Goal: Information Seeking & Learning: Find specific fact

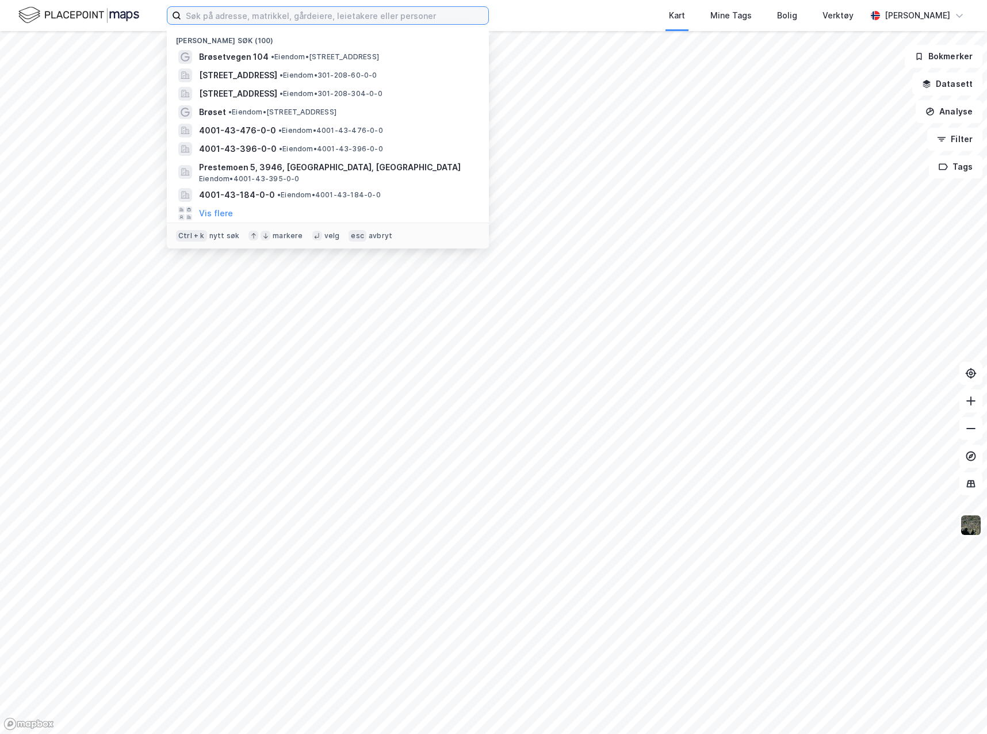
click at [423, 18] on input at bounding box center [334, 15] width 307 height 17
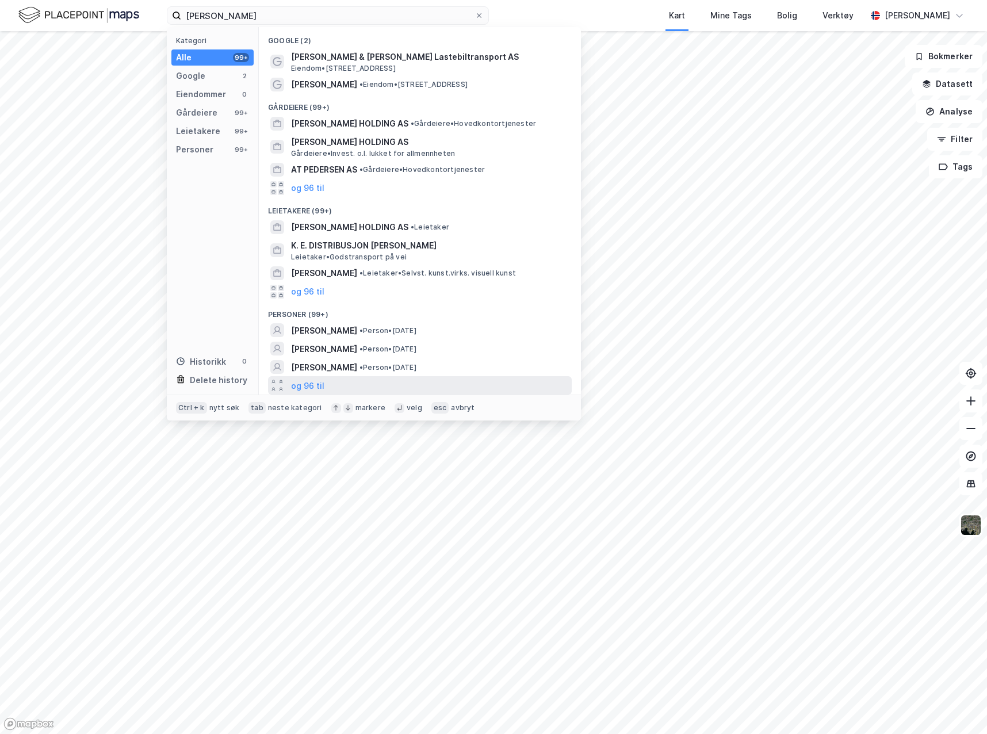
click at [280, 383] on icon at bounding box center [281, 381] width 4 height 4
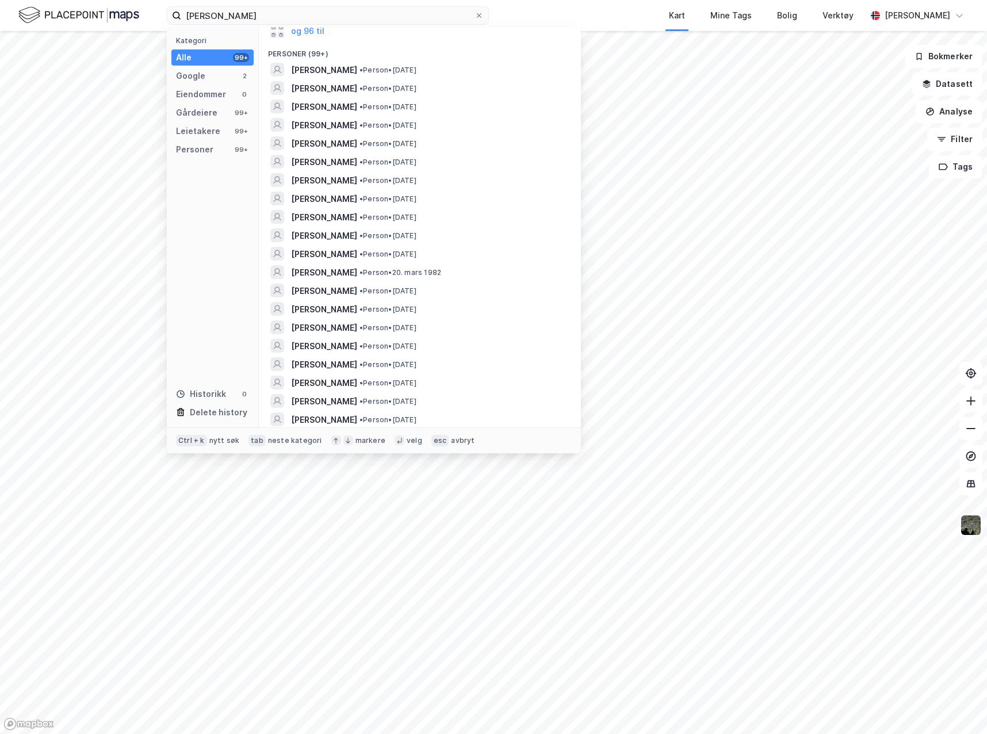
scroll to position [251, 0]
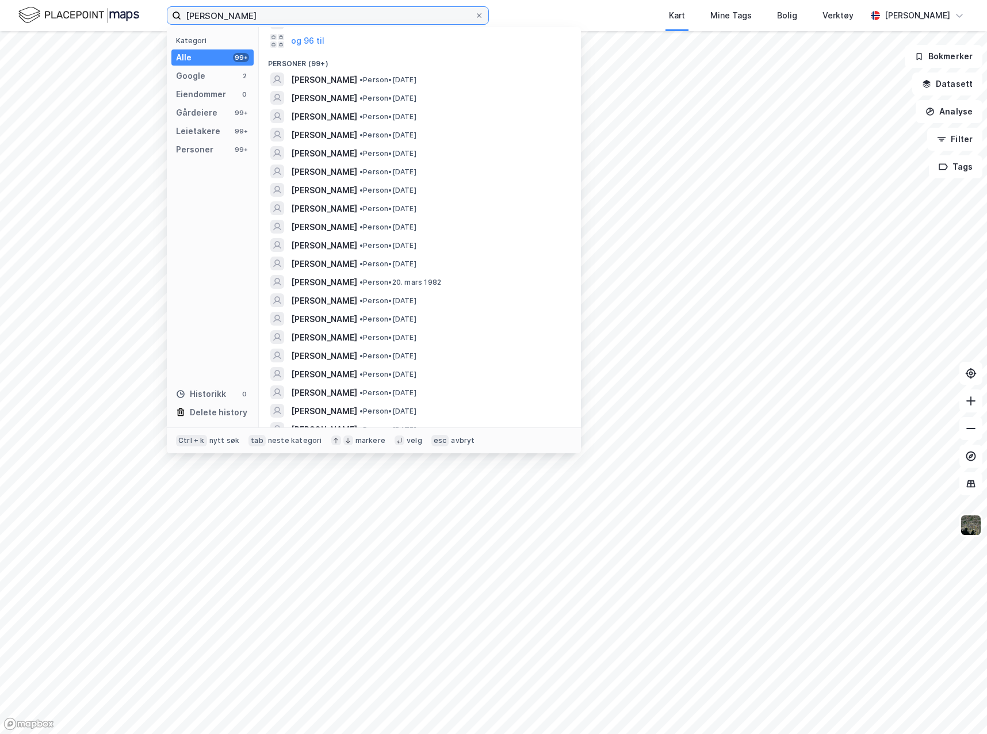
click at [217, 11] on input "[PERSON_NAME]" at bounding box center [327, 15] width 293 height 17
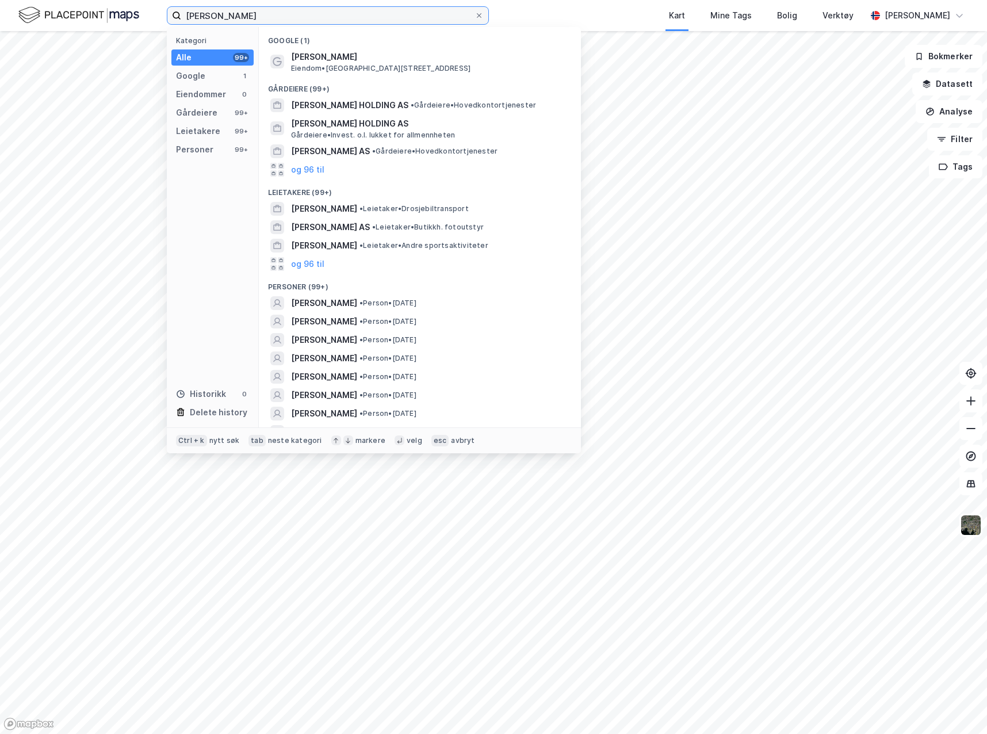
drag, startPoint x: 230, startPoint y: 14, endPoint x: 277, endPoint y: 33, distance: 50.5
click at [231, 14] on input "[PERSON_NAME]" at bounding box center [327, 15] width 293 height 17
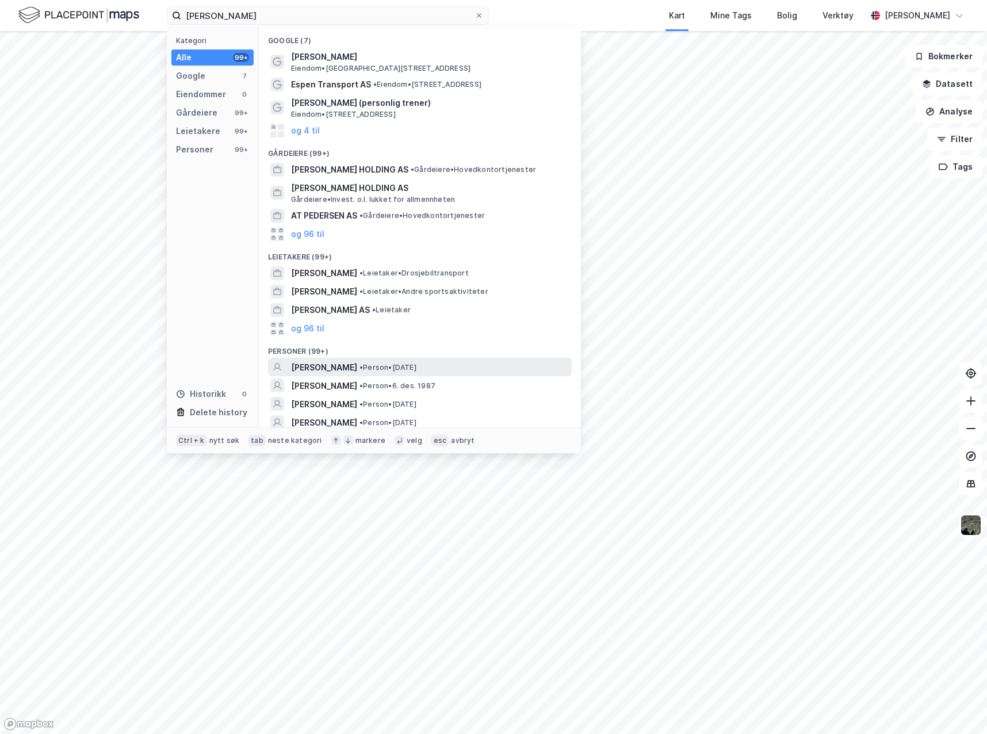
click at [357, 365] on span "[PERSON_NAME]" at bounding box center [324, 367] width 66 height 14
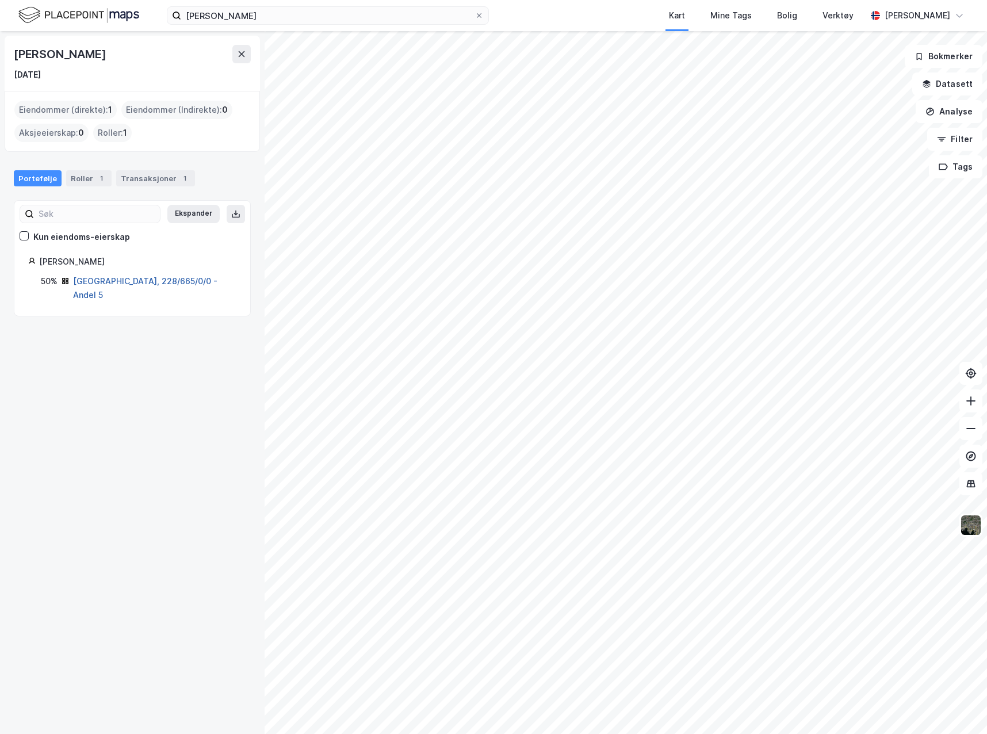
click at [170, 280] on link "[GEOGRAPHIC_DATA], 228/665/0/0 - Andel 5" at bounding box center [145, 288] width 144 height 24
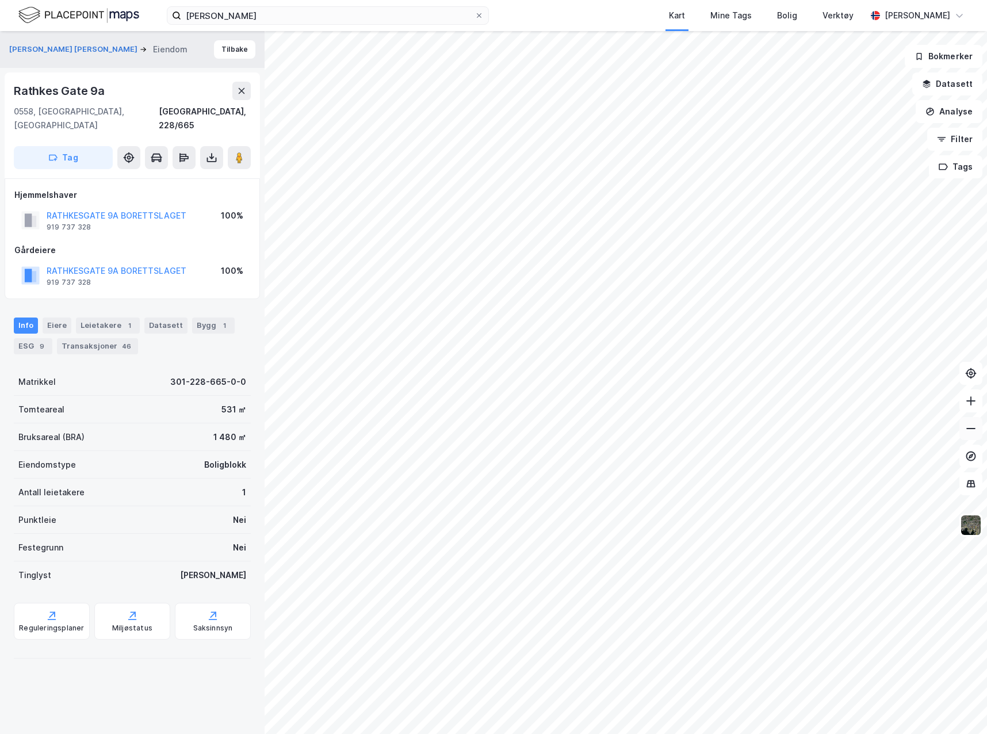
click at [962, 431] on button at bounding box center [970, 428] width 23 height 23
click at [971, 400] on icon at bounding box center [970, 400] width 1 height 9
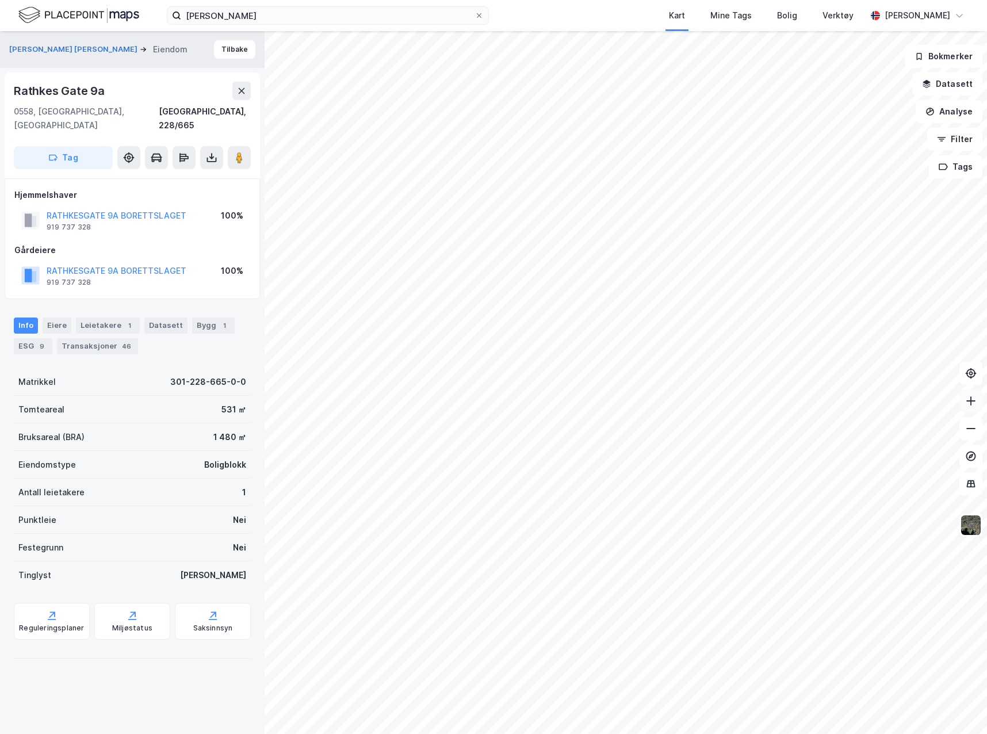
click at [971, 400] on icon at bounding box center [970, 400] width 1 height 9
click at [205, 131] on div "Rathkes [STREET_ADDRESS], 228/665 Tag" at bounding box center [132, 125] width 255 height 106
click at [206, 152] on icon at bounding box center [211, 157] width 11 height 11
click at [202, 171] on div "Last ned grunnbok" at bounding box center [162, 180] width 122 height 18
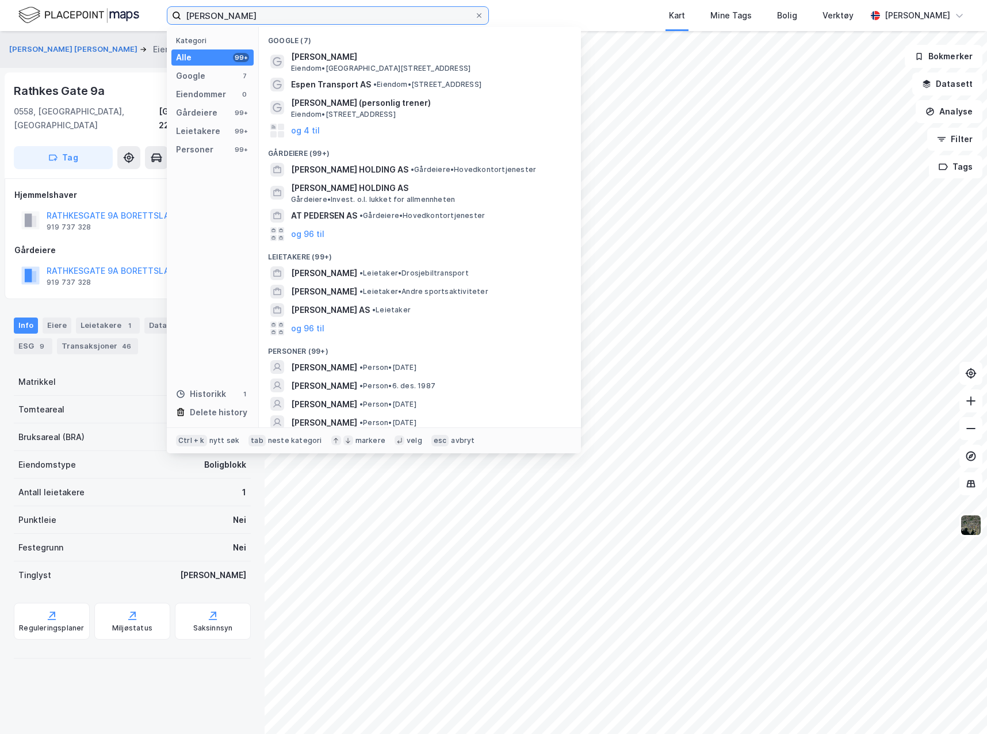
click at [296, 13] on input "[PERSON_NAME]" at bounding box center [327, 15] width 293 height 17
click at [223, 18] on input "[PERSON_NAME]" at bounding box center [327, 15] width 293 height 17
click at [229, 17] on input "[PERSON_NAME]" at bounding box center [327, 15] width 293 height 17
click at [236, 18] on input "[PERSON_NAME]" at bounding box center [327, 15] width 293 height 17
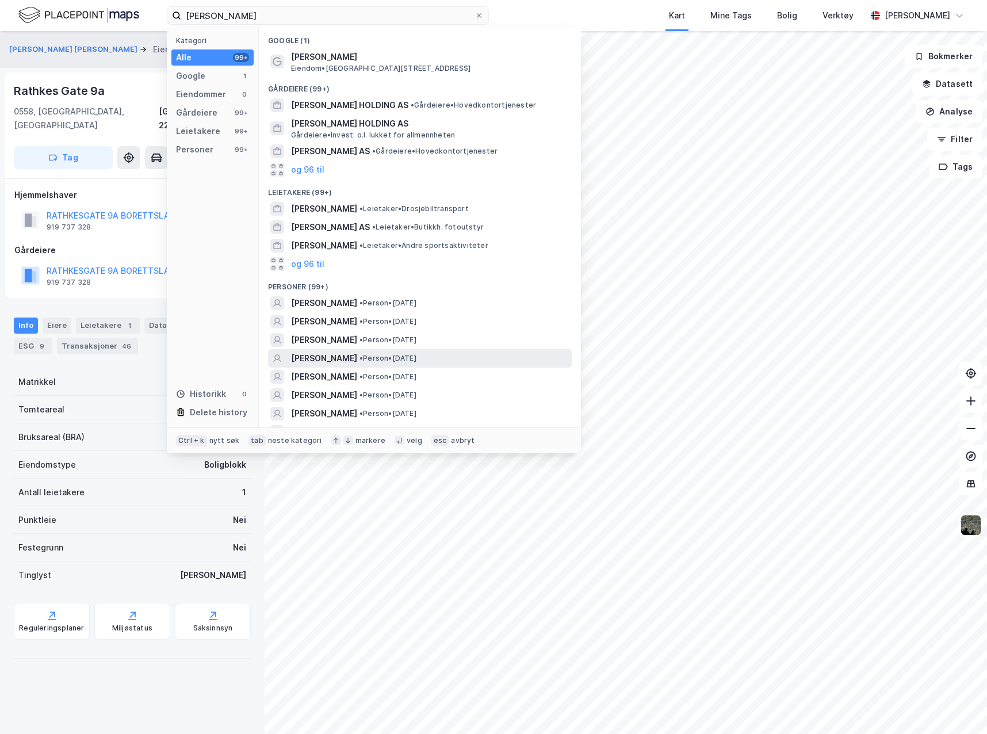
click at [515, 355] on div "[PERSON_NAME] • Person • [DATE]" at bounding box center [430, 358] width 278 height 14
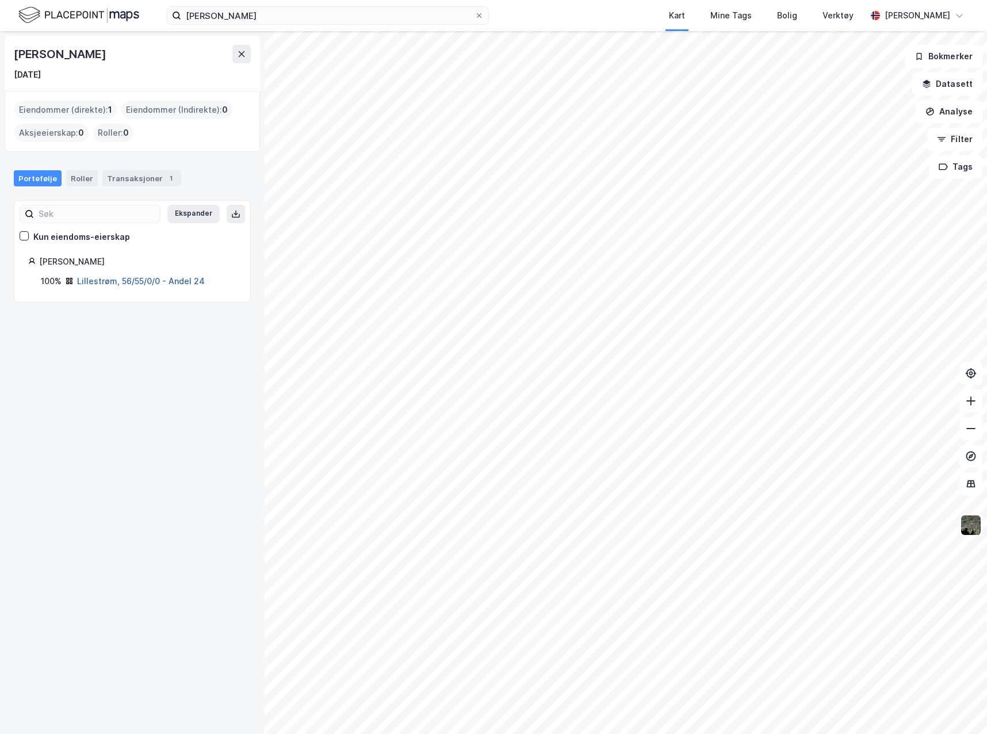
click at [182, 282] on link "Lillestrøm, 56/55/0/0 - Andel 24" at bounding box center [141, 281] width 128 height 10
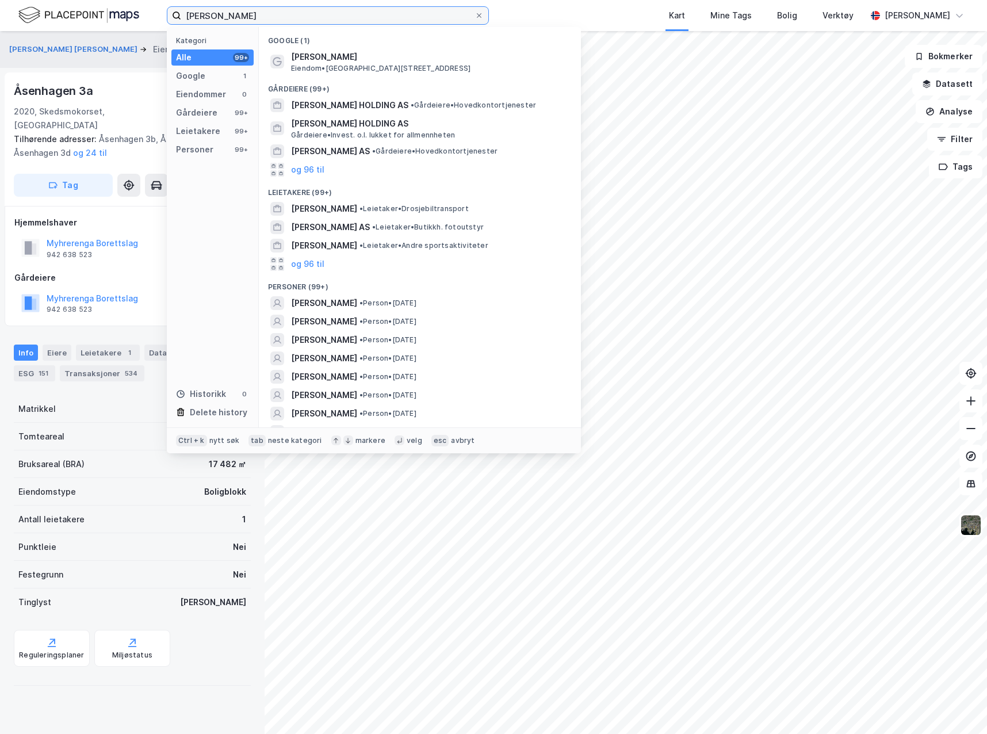
click at [314, 11] on input "[PERSON_NAME]" at bounding box center [327, 15] width 293 height 17
click at [416, 377] on span "• Person • [DATE]" at bounding box center [387, 376] width 57 height 9
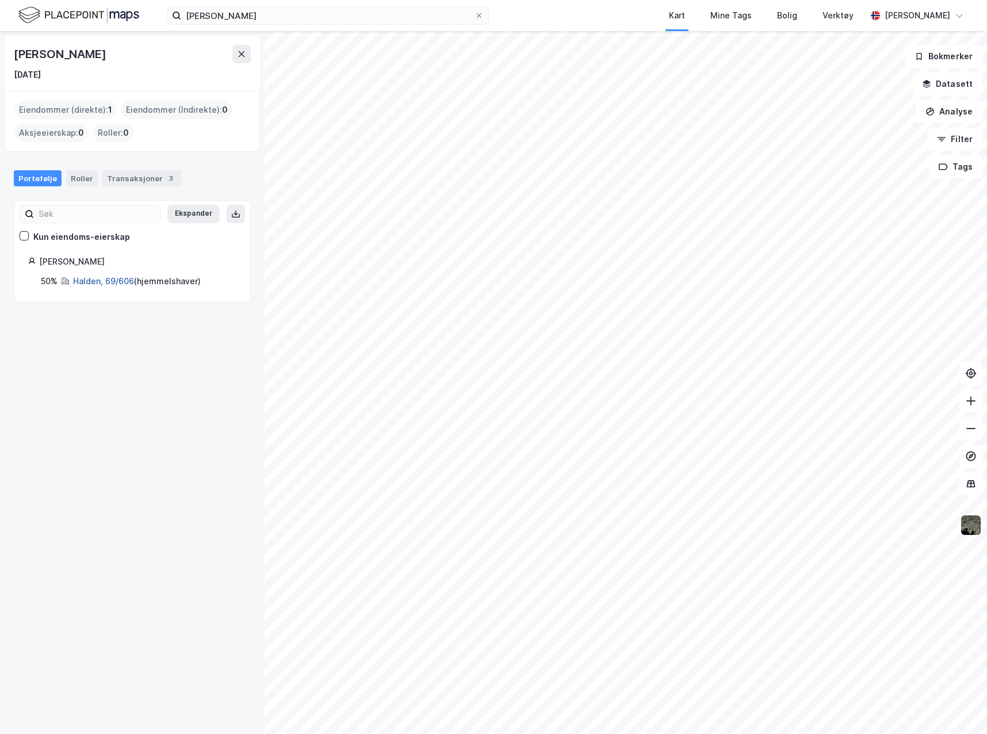
click at [98, 279] on link "Halden, 69/606" at bounding box center [103, 281] width 61 height 10
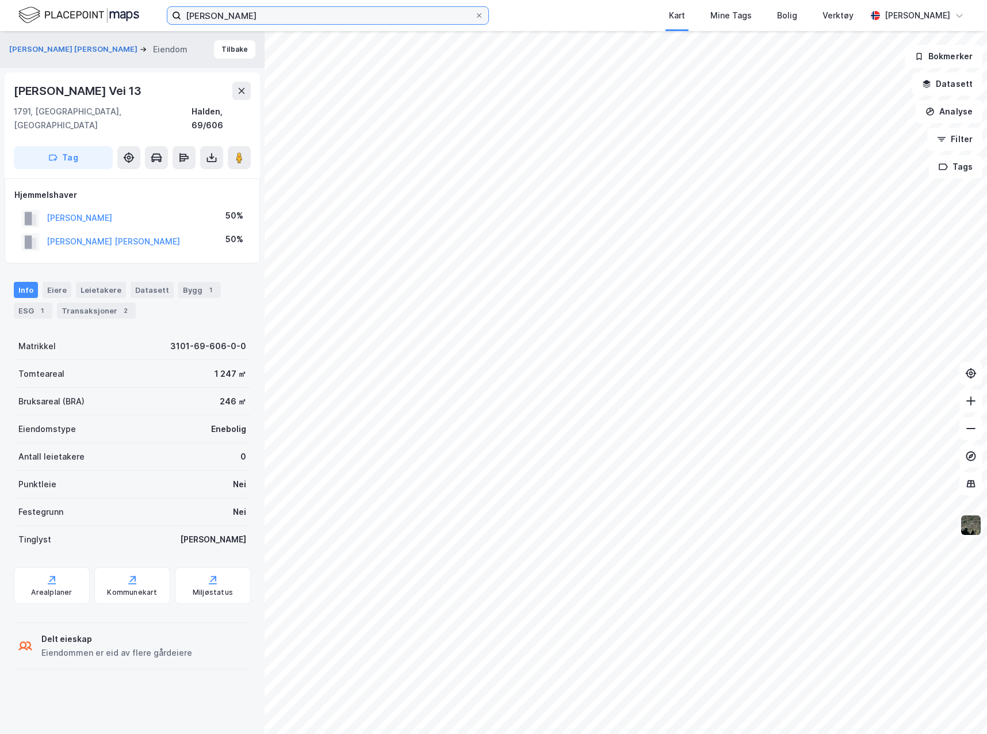
click at [312, 18] on input "[PERSON_NAME]" at bounding box center [327, 15] width 293 height 17
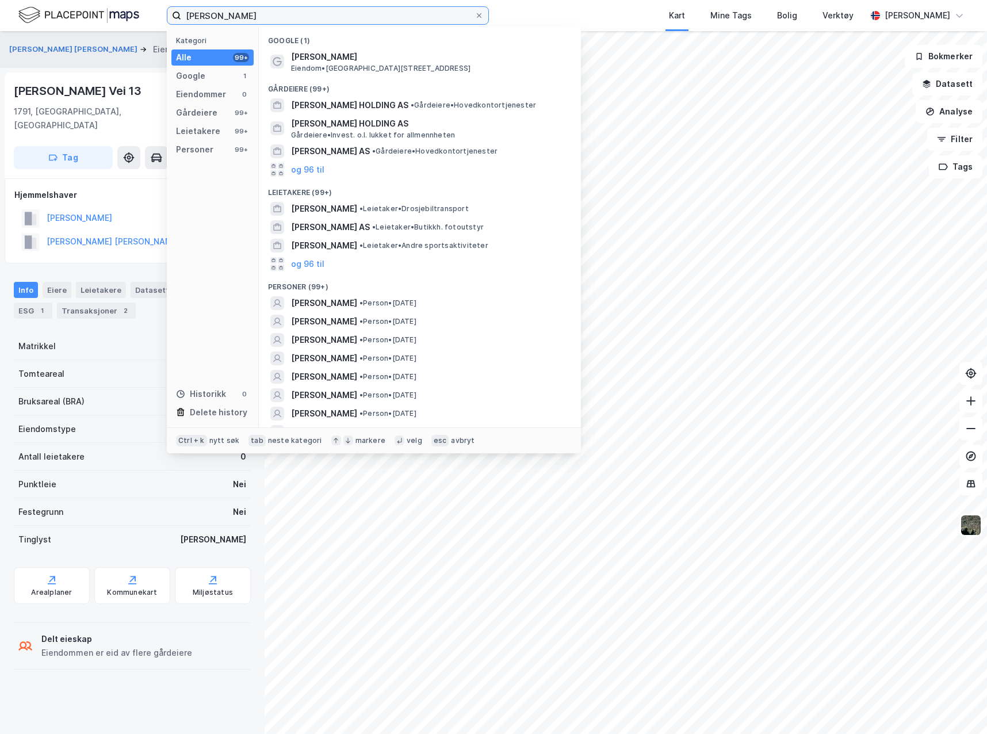
click at [228, 17] on input "[PERSON_NAME]" at bounding box center [327, 15] width 293 height 17
type input "[PERSON_NAME]"
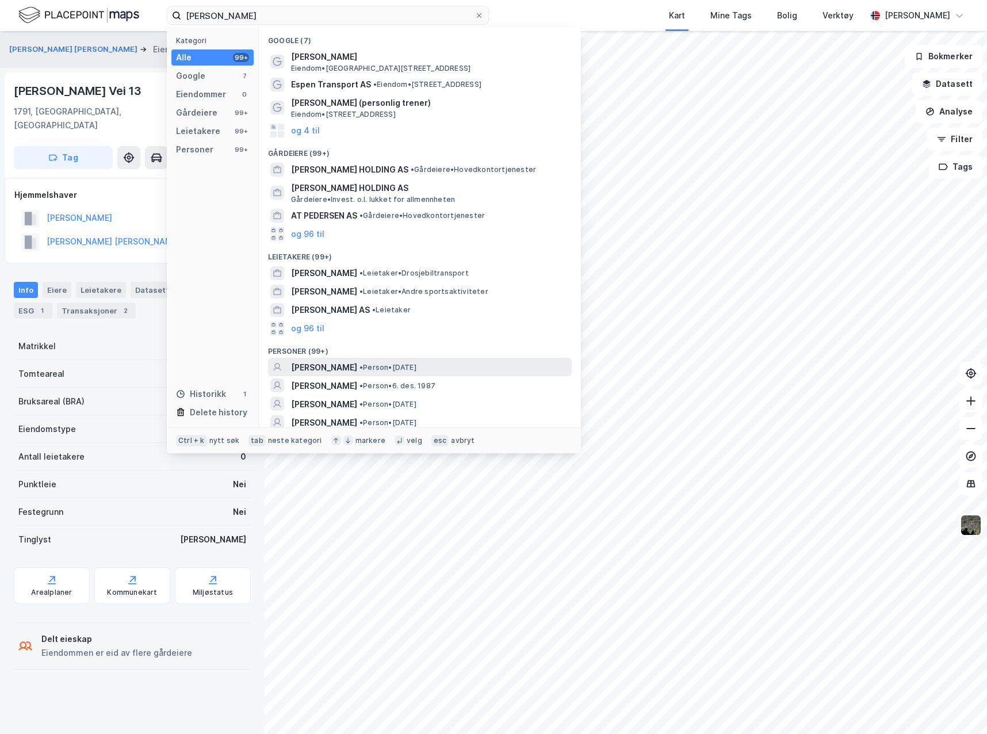
click at [357, 366] on span "[PERSON_NAME]" at bounding box center [324, 367] width 66 height 14
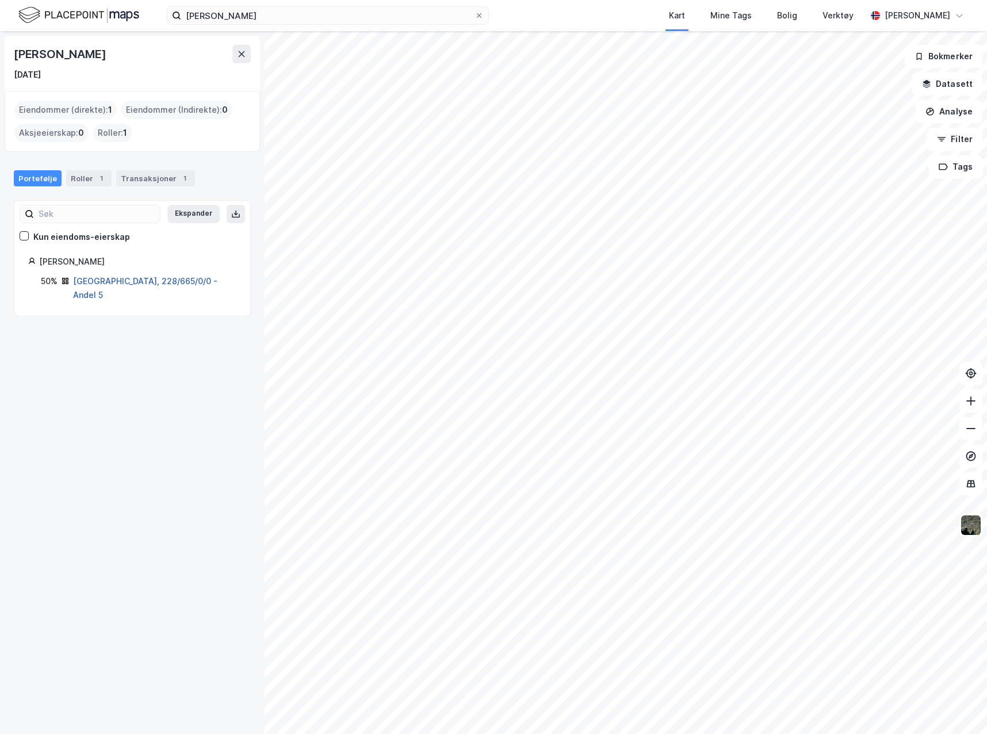
click at [160, 283] on link "[GEOGRAPHIC_DATA], 228/665/0/0 - Andel 5" at bounding box center [145, 288] width 144 height 24
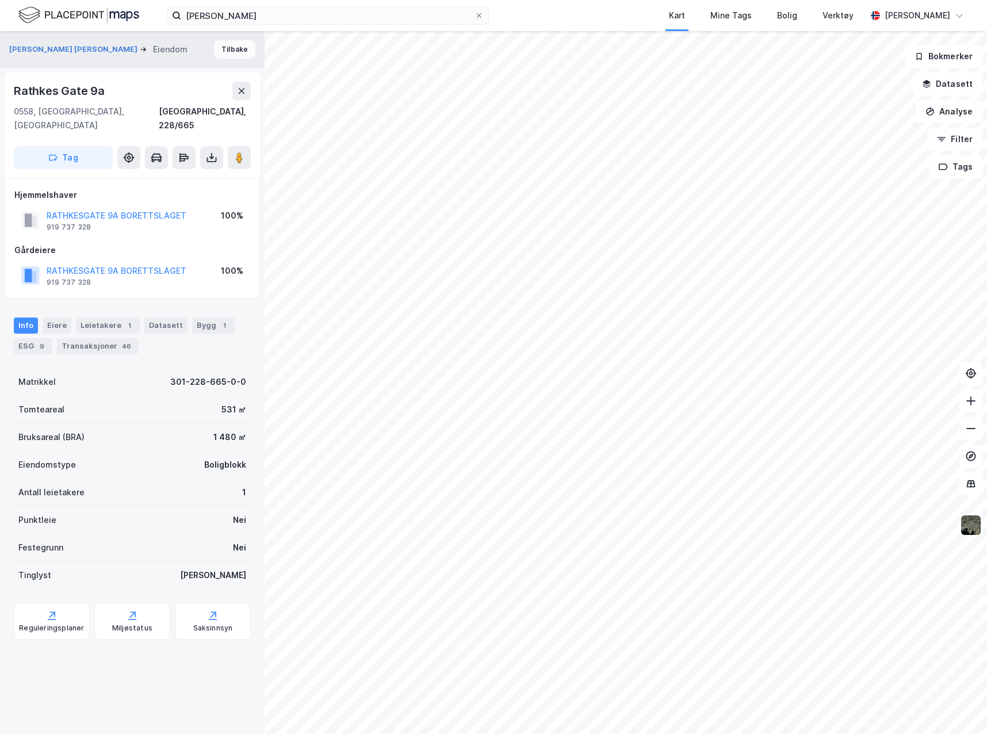
click at [223, 50] on button "Tilbake" at bounding box center [234, 49] width 41 height 18
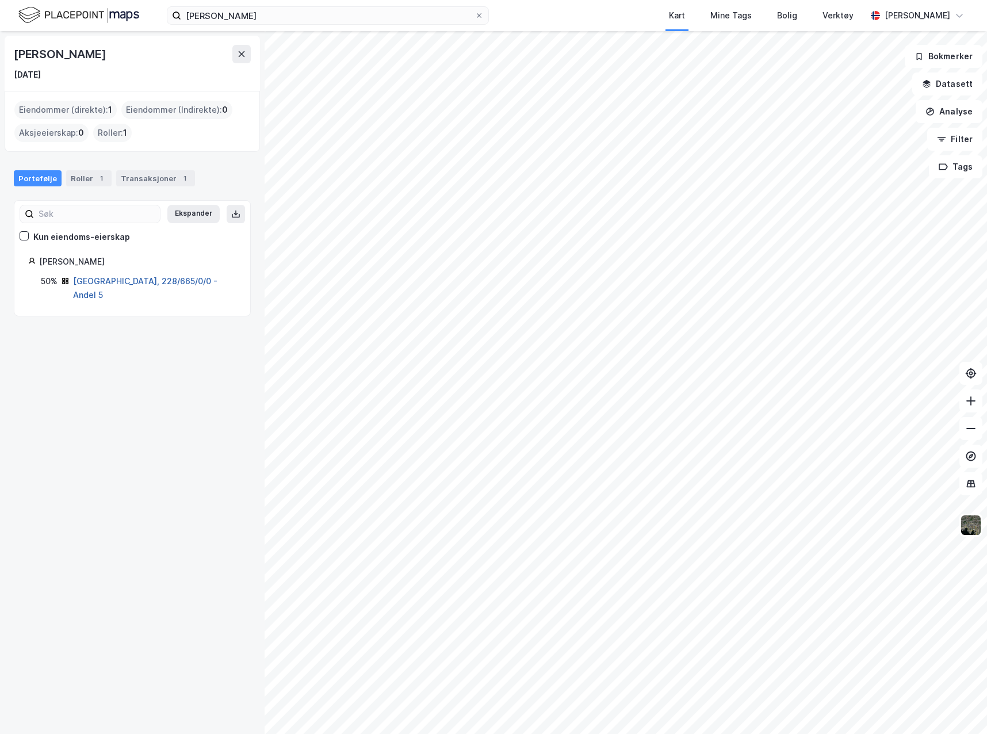
click at [131, 283] on link "[GEOGRAPHIC_DATA], 228/665/0/0 - Andel 5" at bounding box center [145, 288] width 144 height 24
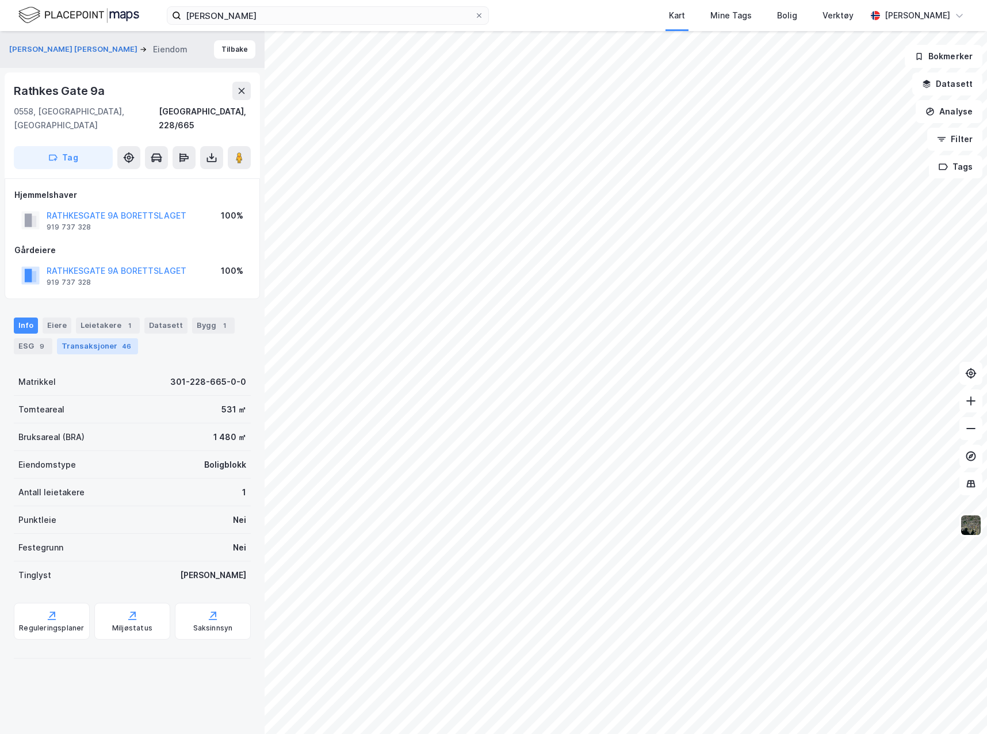
click at [82, 338] on div "Transaksjoner 46" at bounding box center [97, 346] width 81 height 16
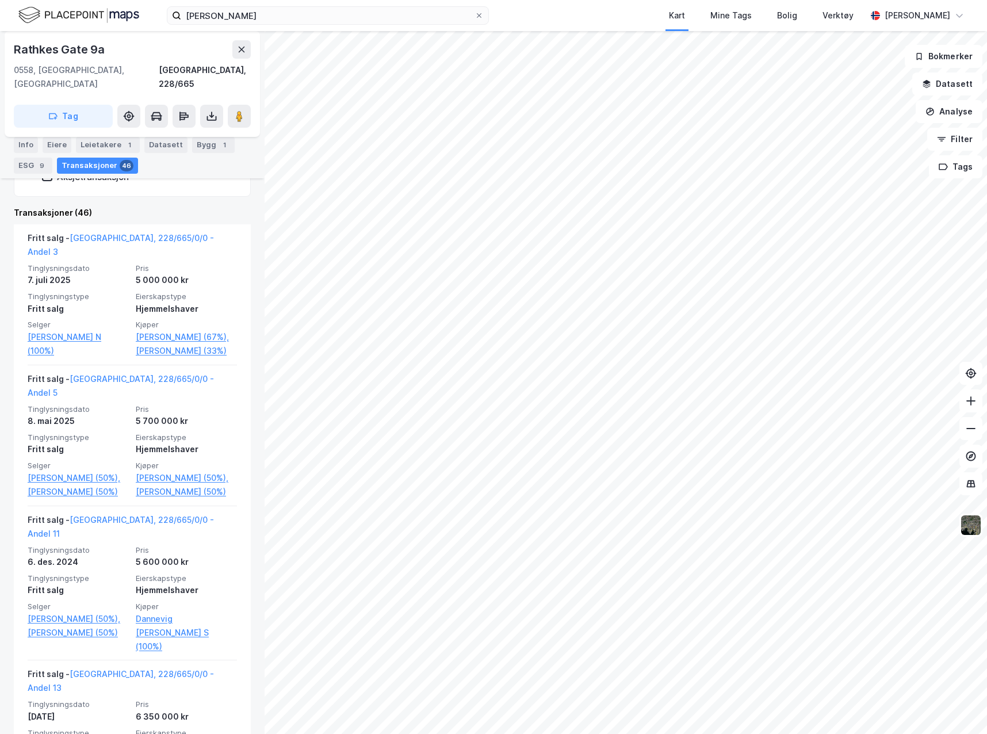
scroll to position [353, 0]
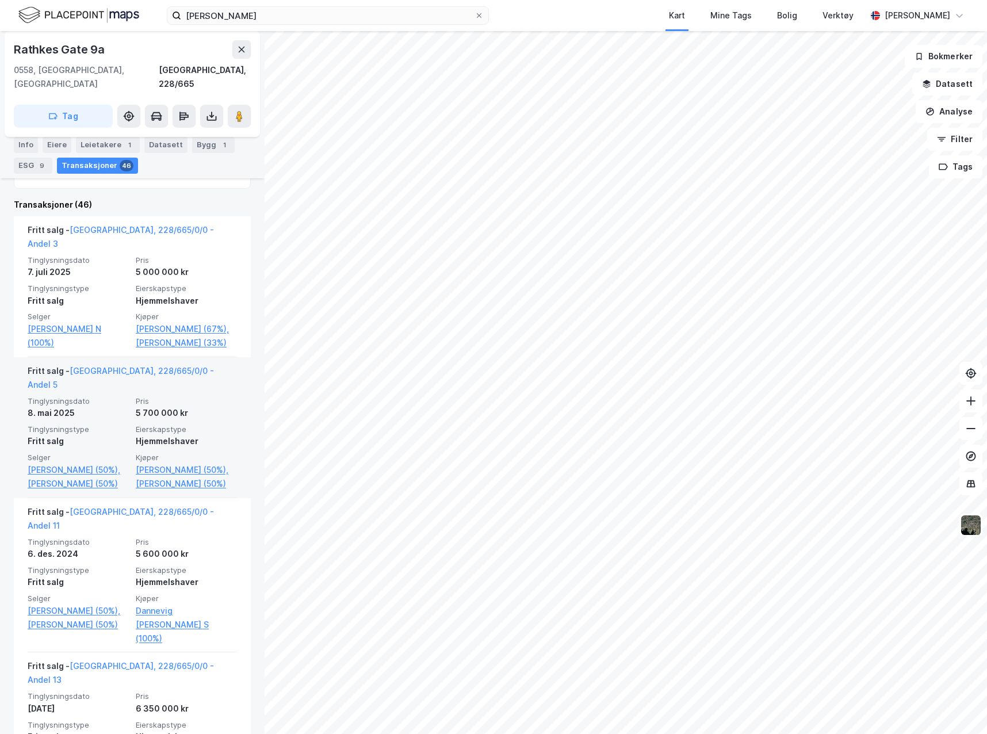
click at [199, 406] on div "5 700 000 kr" at bounding box center [186, 413] width 101 height 14
